Goal: Task Accomplishment & Management: Manage account settings

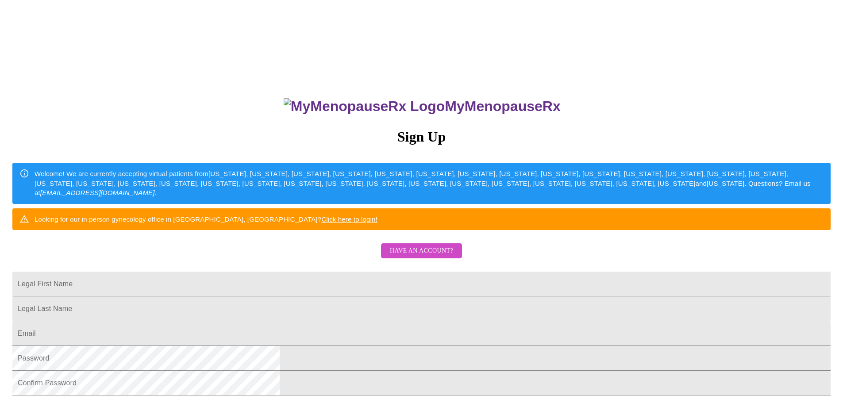
click at [377, 223] on link "Click here to login!" at bounding box center [349, 219] width 56 height 8
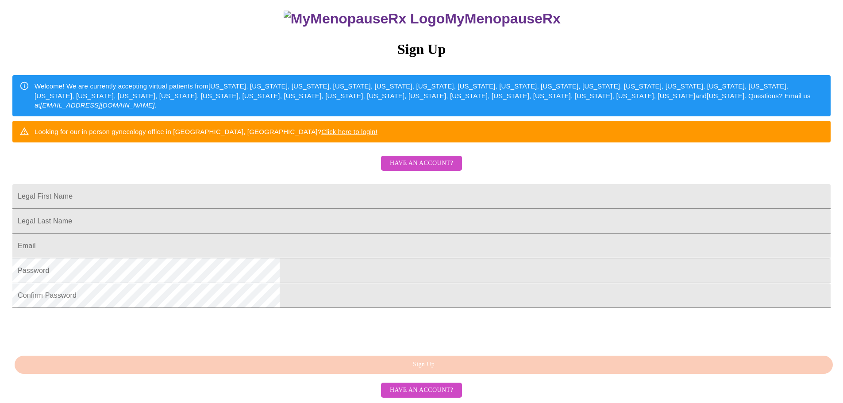
scroll to position [155, 0]
click at [423, 391] on span "Have an account?" at bounding box center [421, 390] width 63 height 11
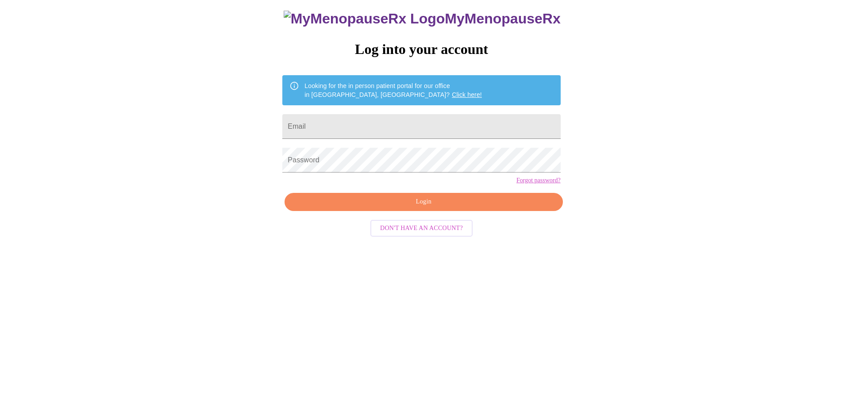
scroll to position [9, 0]
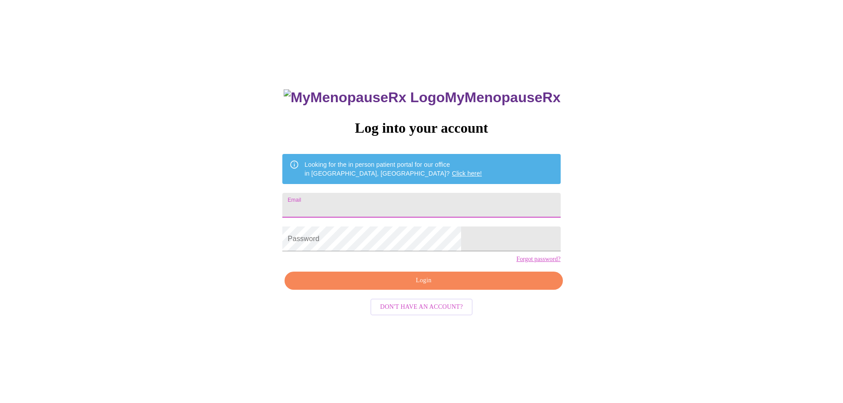
click at [373, 204] on input "Email" at bounding box center [421, 205] width 278 height 25
type input "[EMAIL_ADDRESS][DOMAIN_NAME]"
click at [413, 286] on span "Login" at bounding box center [423, 280] width 257 height 11
